Goal: Information Seeking & Learning: Understand process/instructions

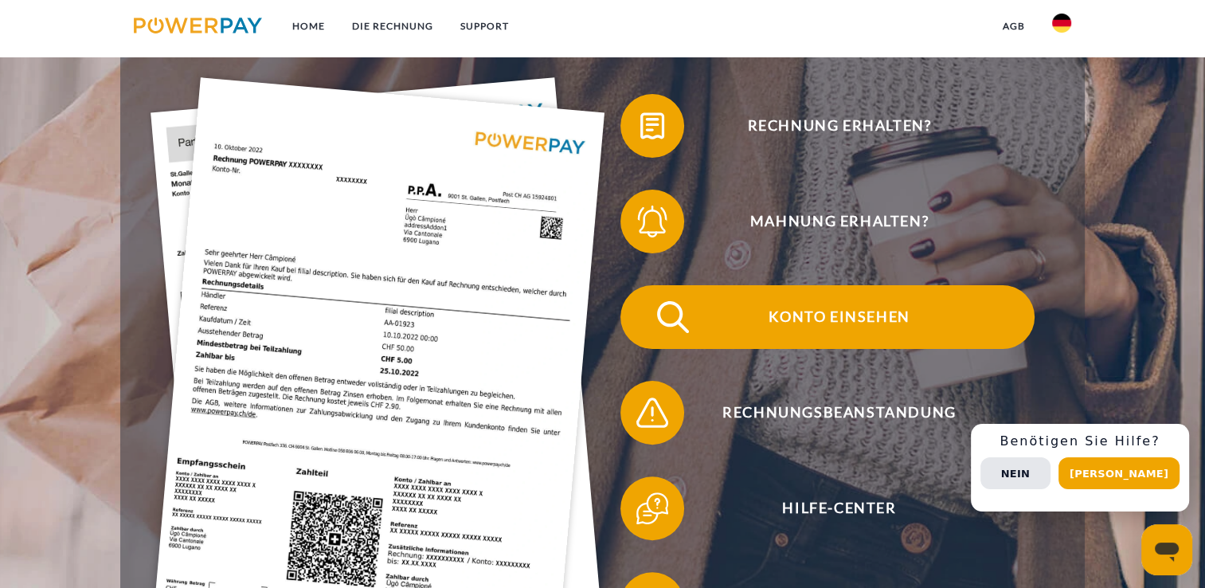
scroll to position [318, 0]
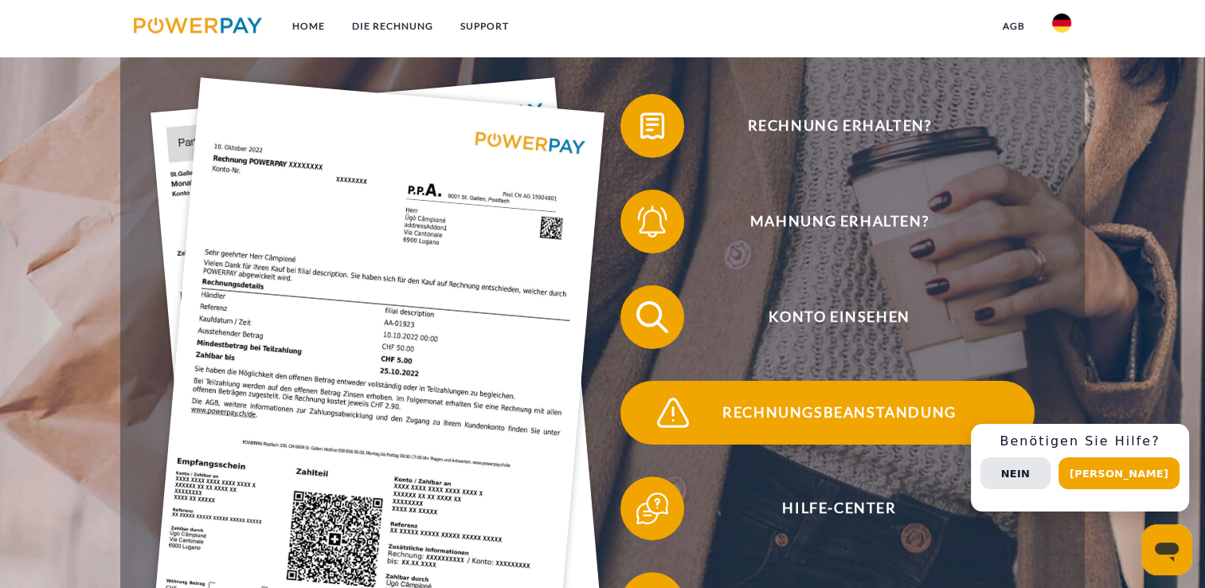
click at [791, 412] on span "Rechnungsbeanstandung" at bounding box center [839, 413] width 390 height 64
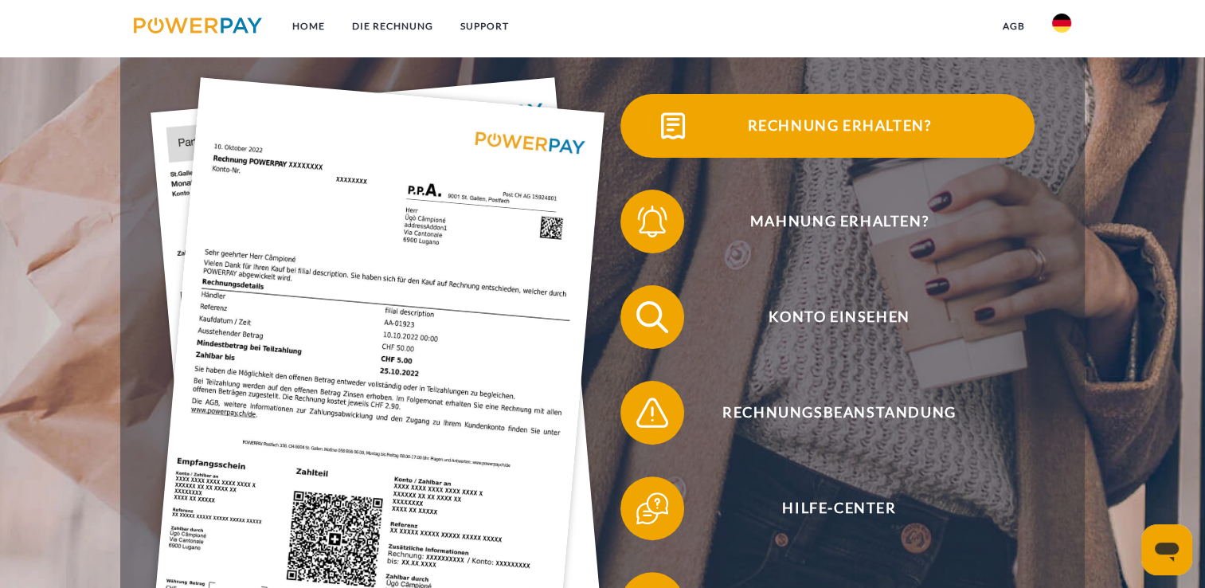
click at [674, 131] on img at bounding box center [673, 126] width 40 height 40
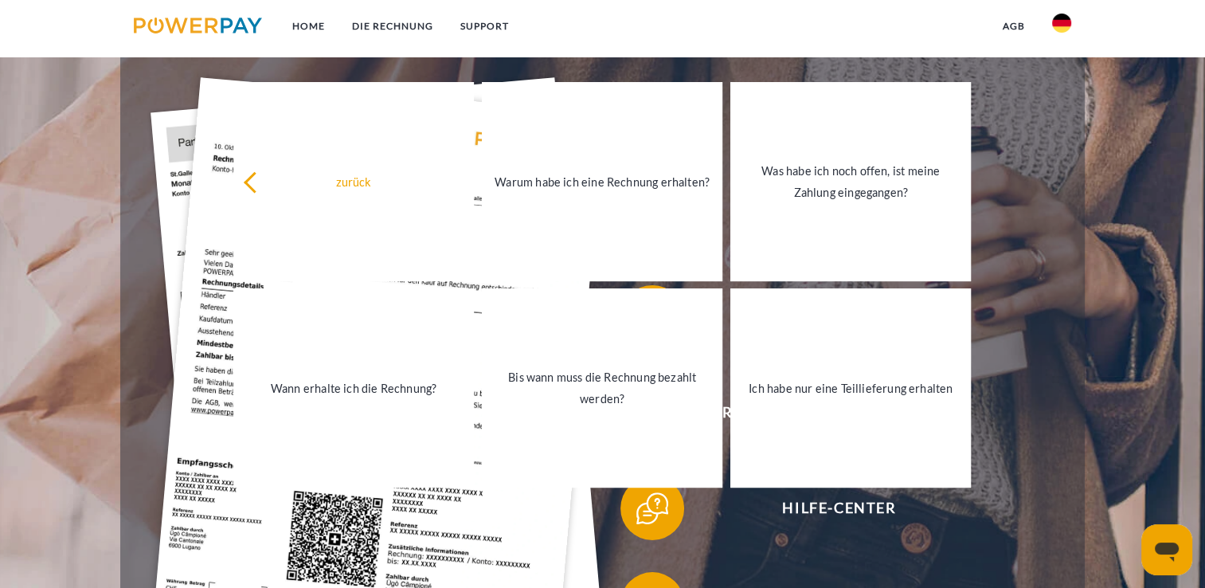
click at [1061, 28] on img at bounding box center [1061, 23] width 19 height 19
click at [318, 31] on link "Home" at bounding box center [309, 26] width 60 height 29
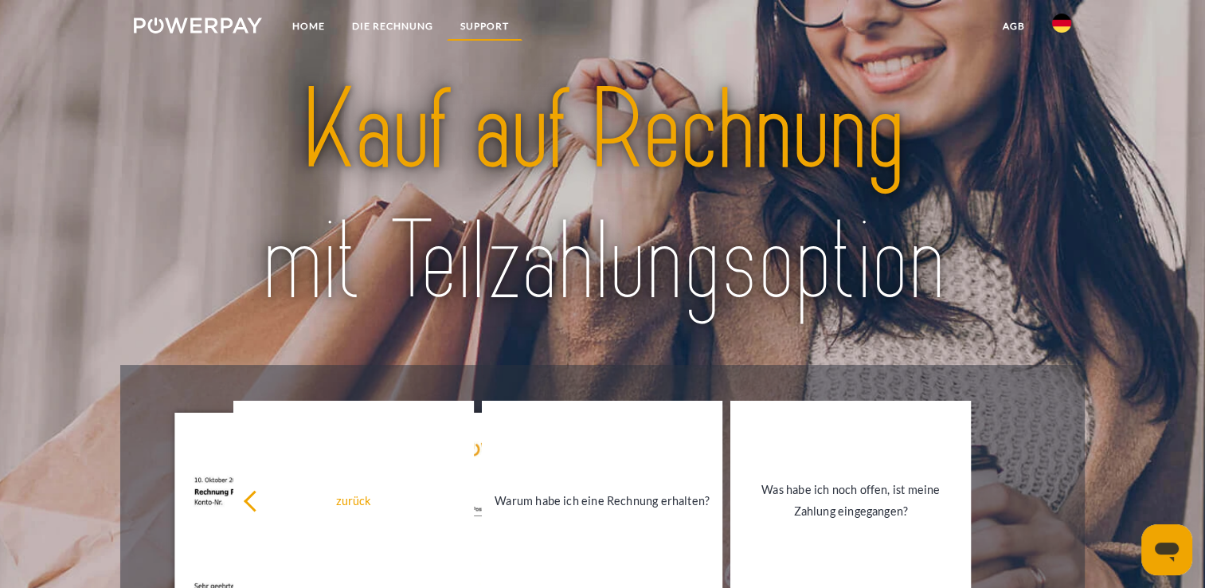
click at [465, 28] on link "SUPPORT" at bounding box center [485, 26] width 76 height 29
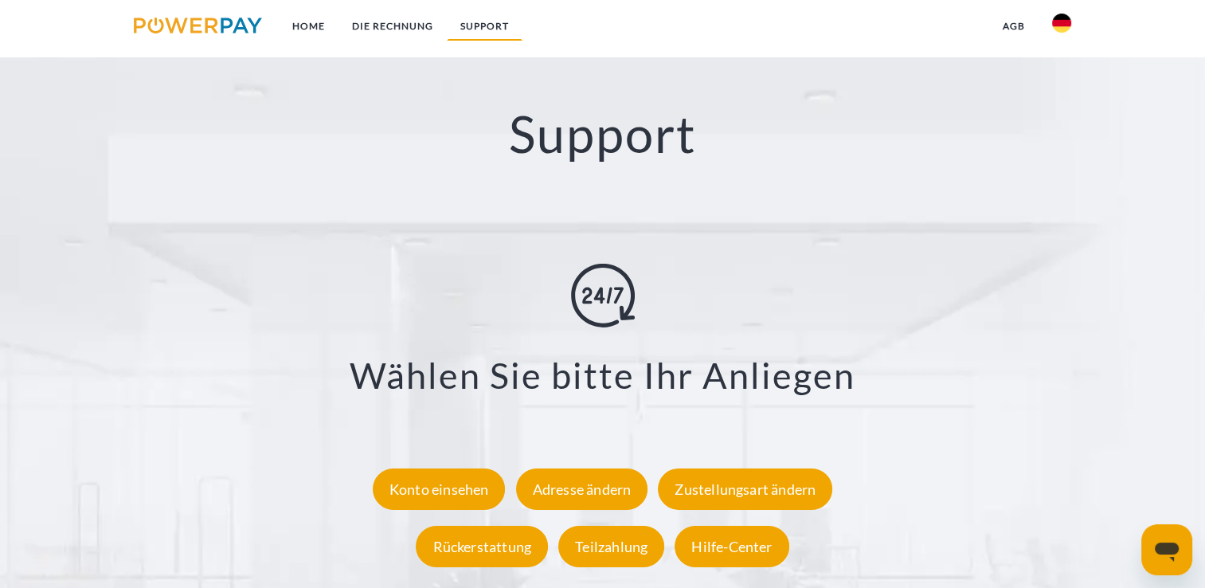
scroll to position [2743, 0]
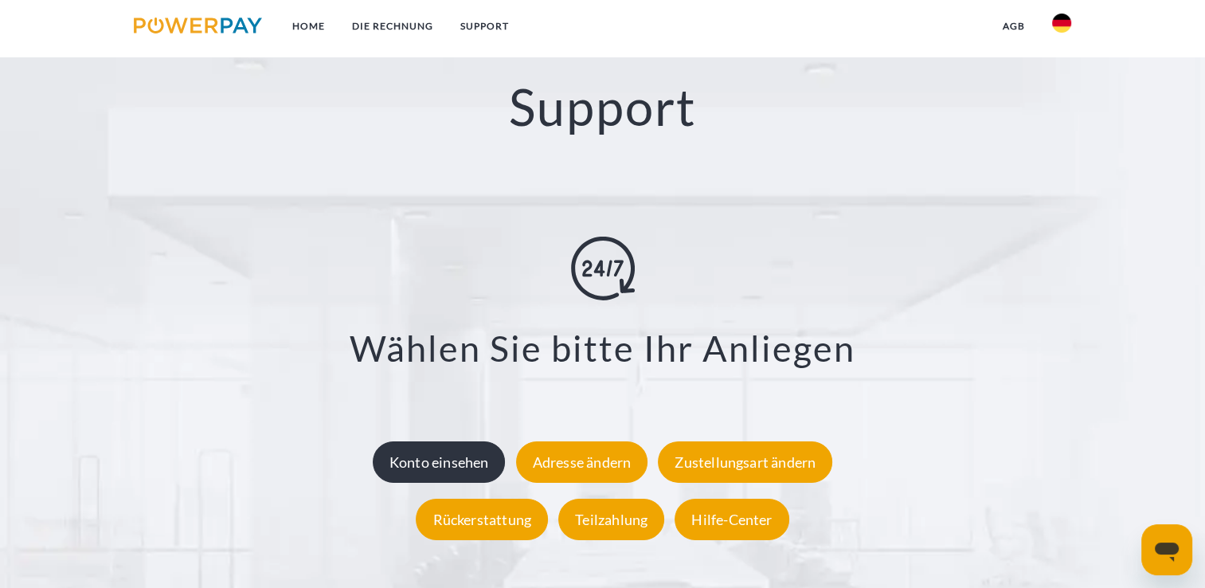
click at [435, 471] on div "Konto einsehen" at bounding box center [439, 461] width 133 height 41
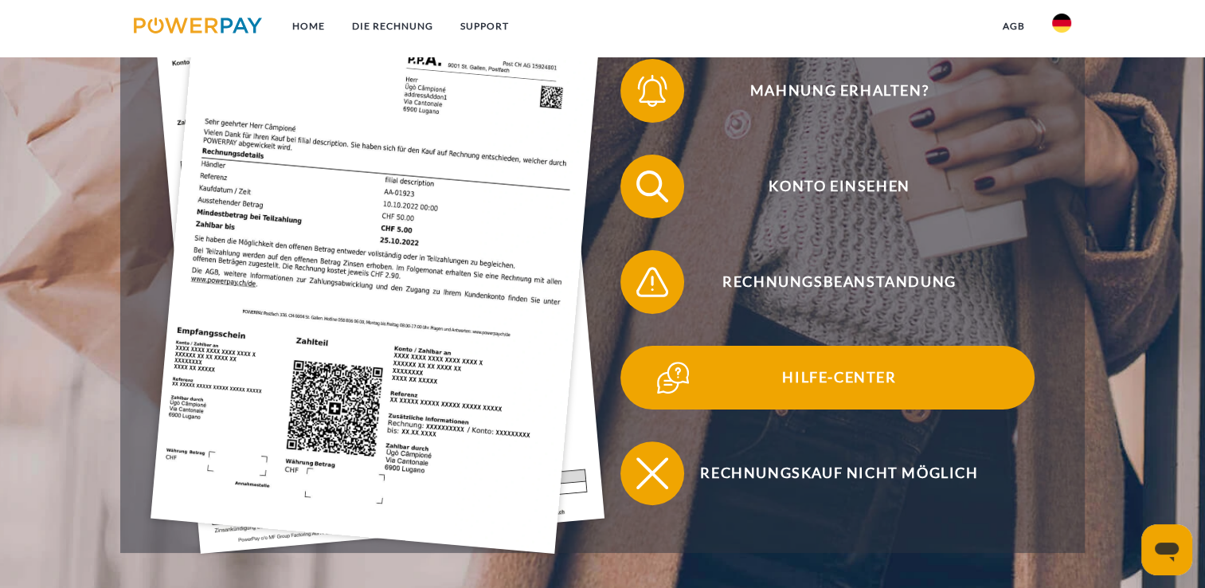
scroll to position [478, 0]
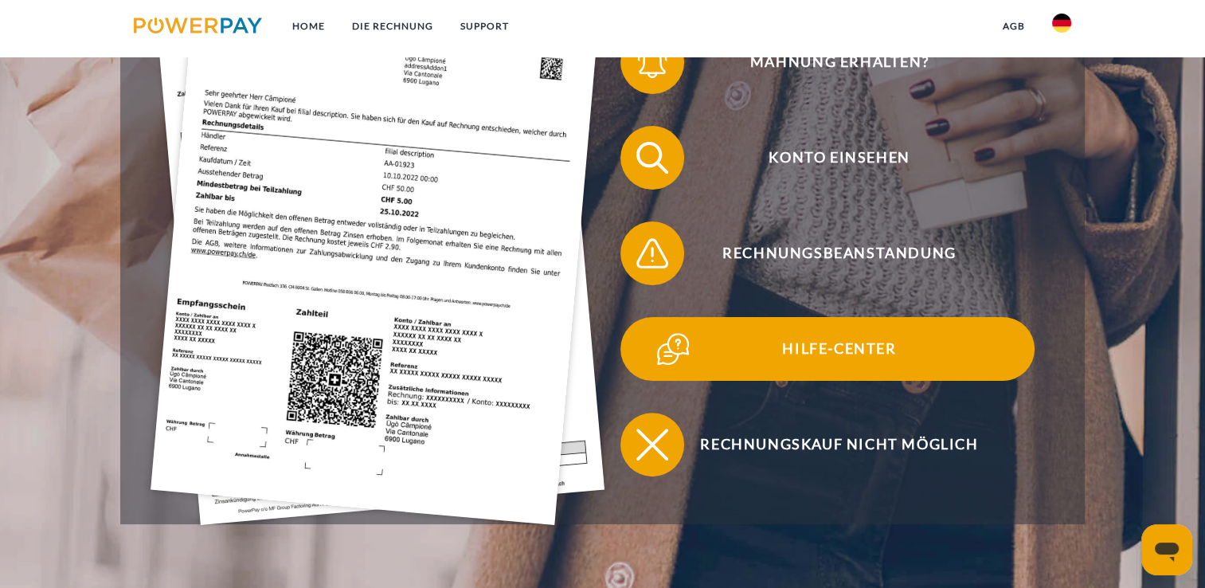
click at [885, 353] on span "Hilfe-Center" at bounding box center [839, 349] width 390 height 64
